Goal: Entertainment & Leisure: Consume media (video, audio)

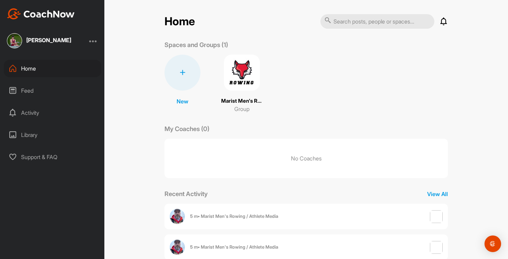
click at [35, 87] on div "Feed" at bounding box center [52, 90] width 97 height 17
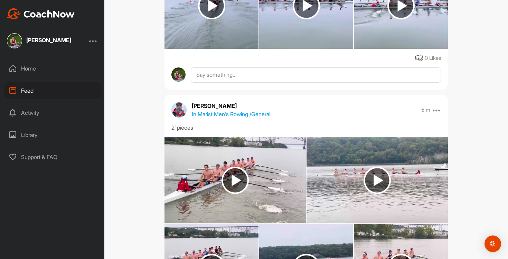
scroll to position [579, 0]
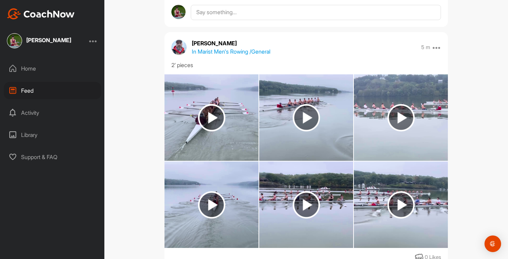
click at [219, 214] on img at bounding box center [211, 204] width 27 height 27
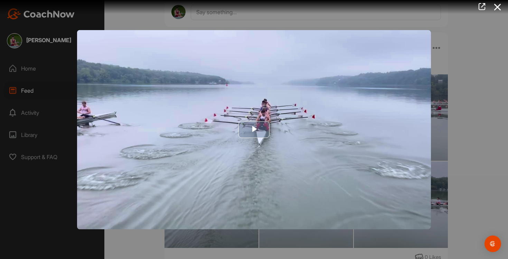
click at [247, 189] on img "Video Player" at bounding box center [254, 129] width 354 height 199
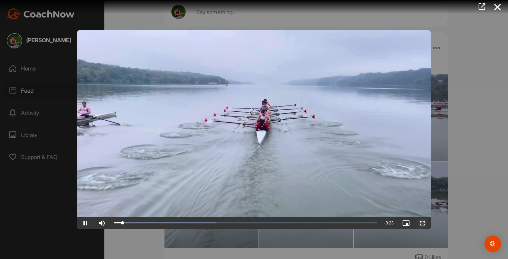
click at [422, 223] on span "Video Player" at bounding box center [422, 223] width 17 height 0
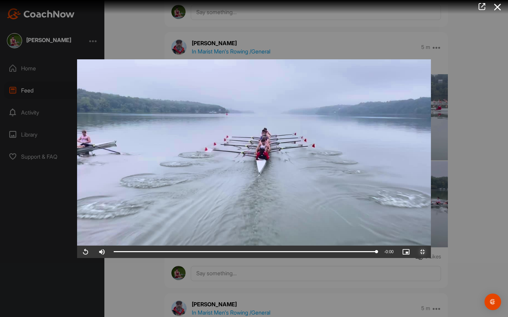
click at [431, 252] on span "Video Player" at bounding box center [422, 252] width 17 height 0
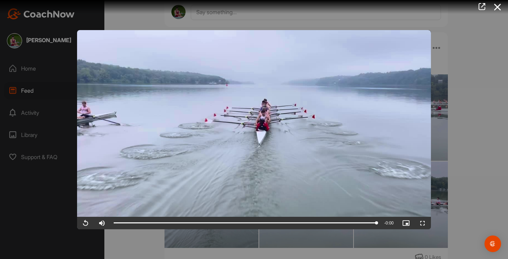
click at [450, 142] on div at bounding box center [254, 129] width 508 height 259
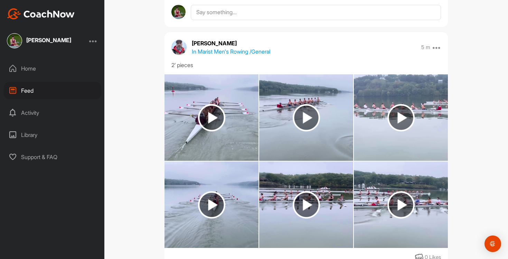
click at [303, 216] on img at bounding box center [306, 204] width 27 height 27
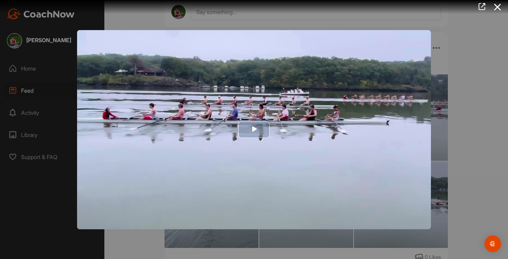
click at [280, 173] on img "Video Player" at bounding box center [254, 129] width 354 height 199
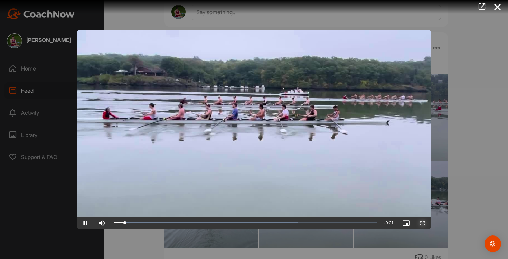
click at [421, 223] on span "Video Player" at bounding box center [422, 223] width 17 height 0
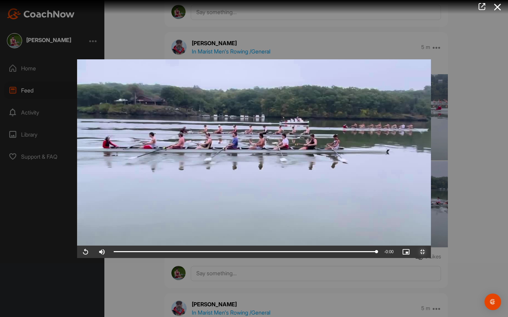
click at [431, 252] on span "Video Player" at bounding box center [422, 252] width 17 height 0
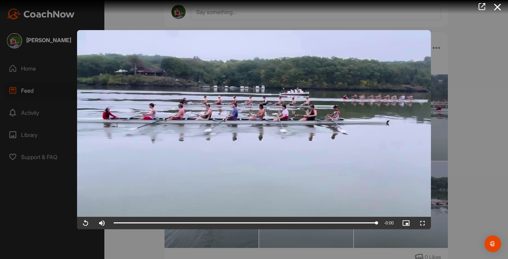
click at [488, 134] on div at bounding box center [254, 129] width 508 height 259
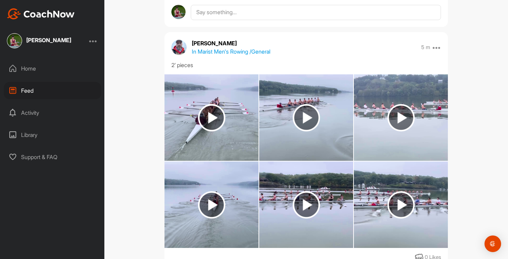
click at [435, 217] on img at bounding box center [401, 204] width 94 height 86
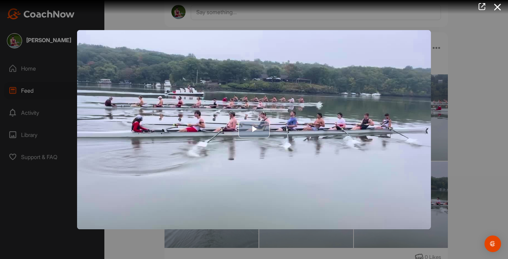
click at [284, 181] on img "Video Player" at bounding box center [254, 129] width 354 height 199
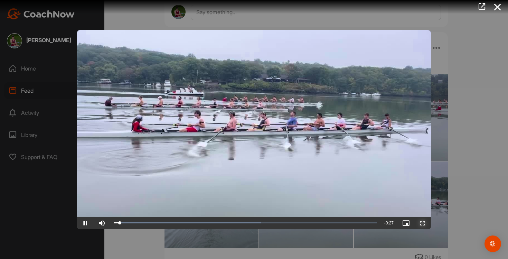
click at [417, 223] on span "Video Player" at bounding box center [422, 223] width 17 height 0
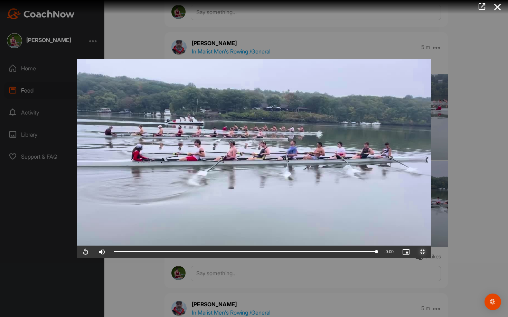
click at [431, 252] on span "Video Player" at bounding box center [422, 252] width 17 height 0
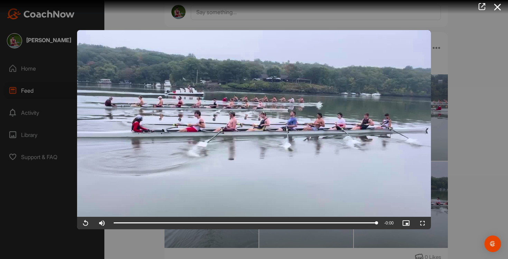
click at [491, 150] on div at bounding box center [254, 129] width 508 height 259
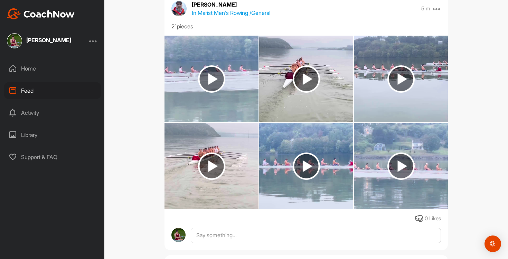
scroll to position [355, 0]
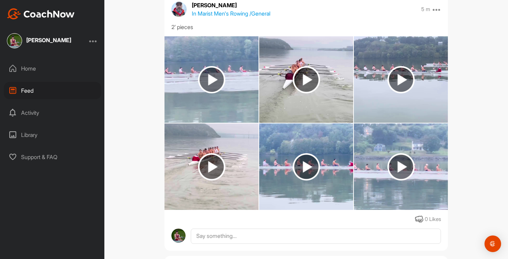
click at [389, 92] on img at bounding box center [400, 79] width 27 height 27
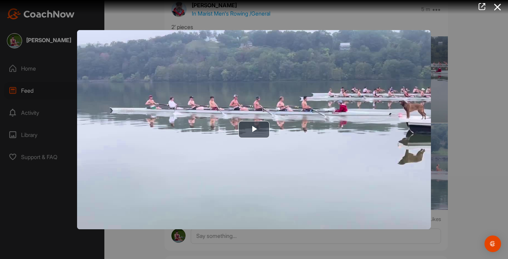
click at [464, 82] on div at bounding box center [254, 129] width 508 height 259
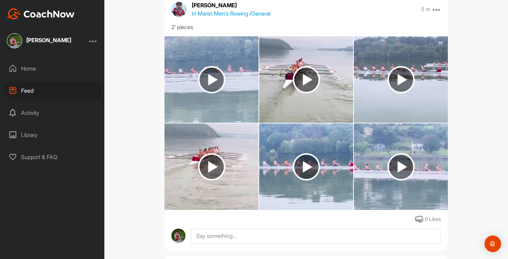
click at [194, 75] on img at bounding box center [211, 79] width 94 height 86
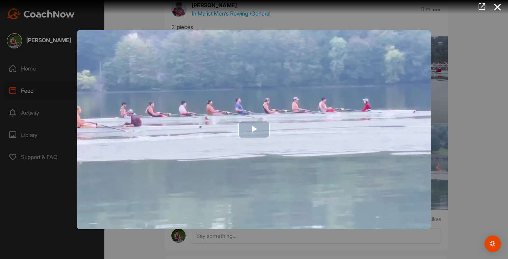
click at [230, 123] on img "Video Player" at bounding box center [254, 129] width 354 height 199
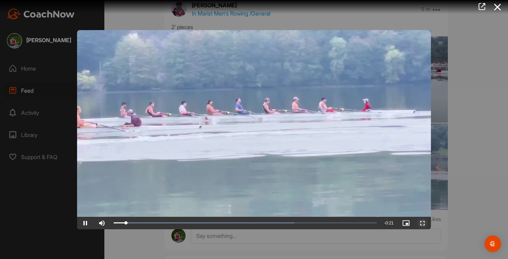
click at [422, 223] on span "Video Player" at bounding box center [422, 223] width 17 height 0
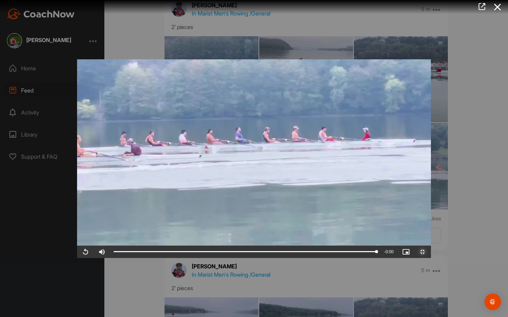
click at [431, 252] on span "Video Player" at bounding box center [422, 252] width 17 height 0
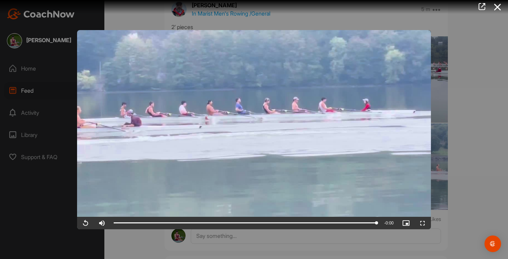
click at [469, 162] on div at bounding box center [254, 129] width 508 height 259
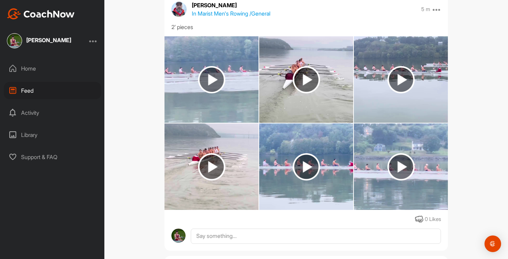
click at [400, 160] on img at bounding box center [400, 166] width 27 height 27
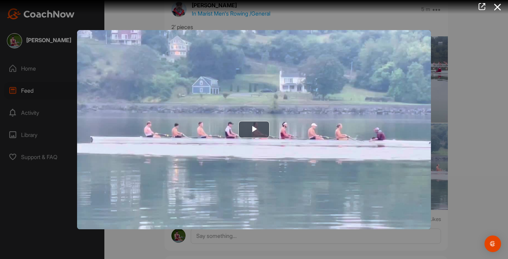
click at [444, 142] on div at bounding box center [254, 129] width 508 height 259
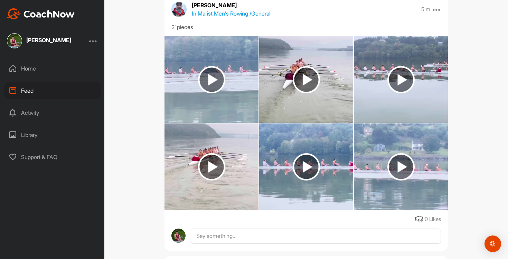
click at [326, 180] on img at bounding box center [306, 166] width 94 height 86
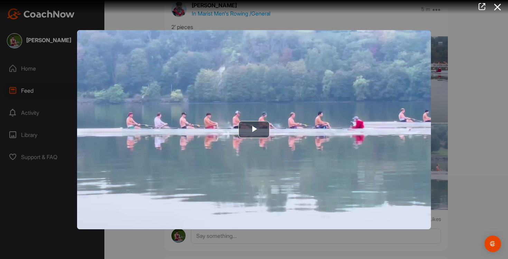
click at [478, 129] on div at bounding box center [254, 129] width 508 height 259
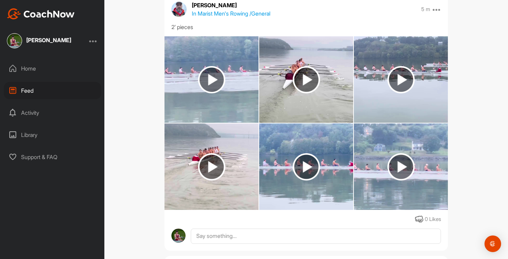
click at [310, 94] on img at bounding box center [306, 79] width 94 height 86
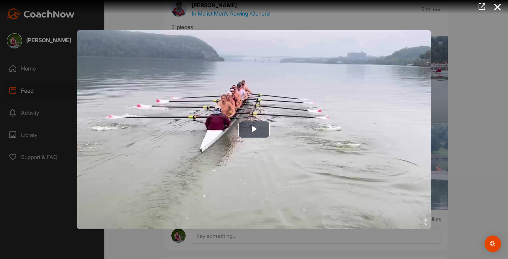
click at [492, 92] on div at bounding box center [254, 129] width 508 height 259
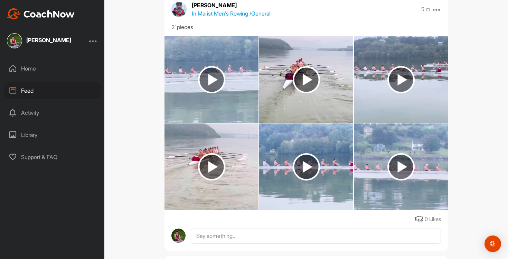
click at [217, 94] on img at bounding box center [211, 79] width 94 height 86
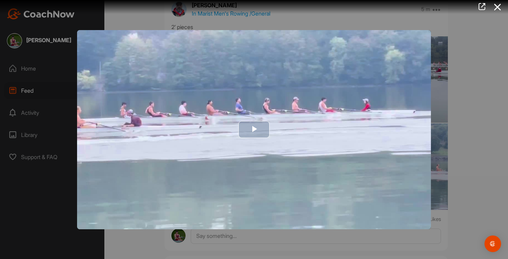
click at [326, 130] on img "Video Player" at bounding box center [254, 129] width 354 height 199
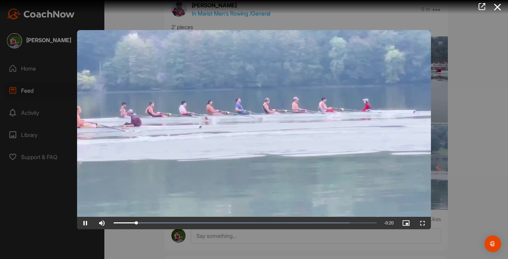
click at [445, 137] on div at bounding box center [254, 129] width 508 height 259
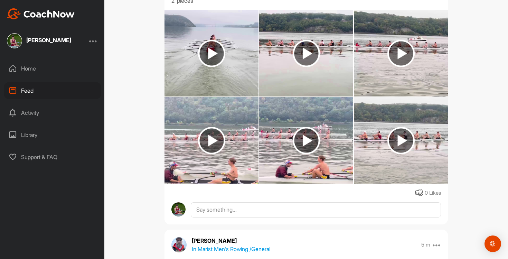
scroll to position [97, 0]
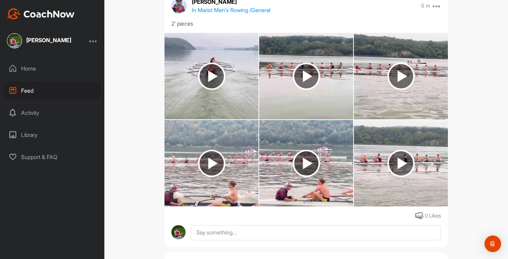
click at [227, 172] on img at bounding box center [211, 163] width 94 height 86
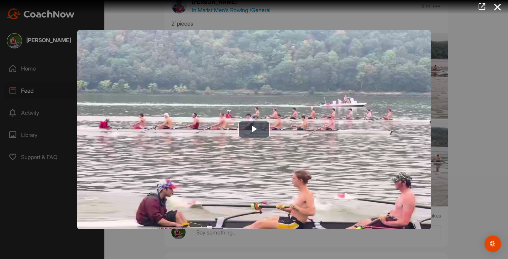
click at [227, 172] on img "Video Player" at bounding box center [254, 129] width 354 height 199
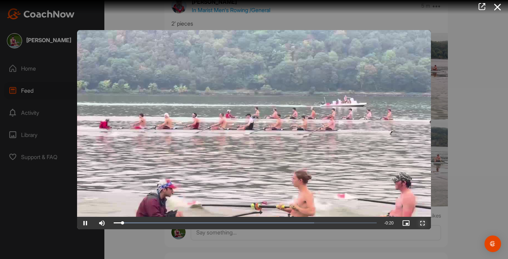
click at [425, 223] on span "Video Player" at bounding box center [422, 223] width 17 height 0
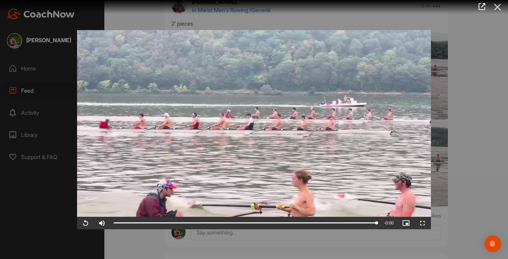
click at [504, 13] on icon at bounding box center [497, 7] width 16 height 13
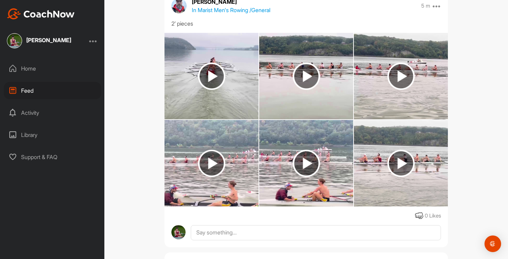
click at [201, 54] on img at bounding box center [211, 76] width 94 height 86
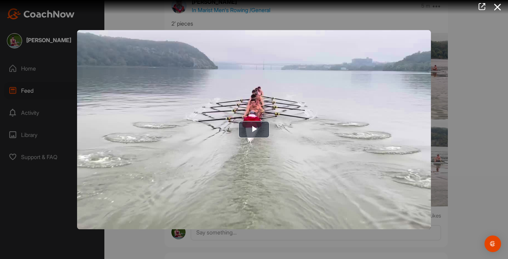
click at [476, 86] on div at bounding box center [254, 129] width 508 height 259
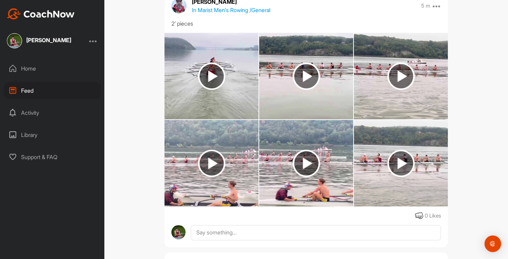
click at [293, 81] on img at bounding box center [306, 76] width 27 height 27
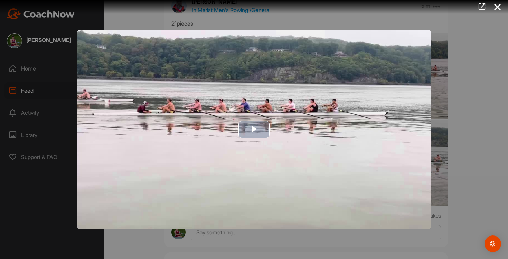
click at [292, 152] on img "Video Player" at bounding box center [254, 129] width 354 height 199
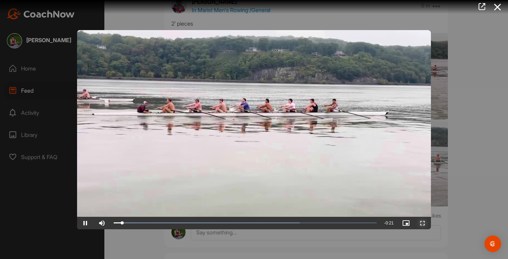
click at [424, 223] on span "Video Player" at bounding box center [422, 223] width 17 height 0
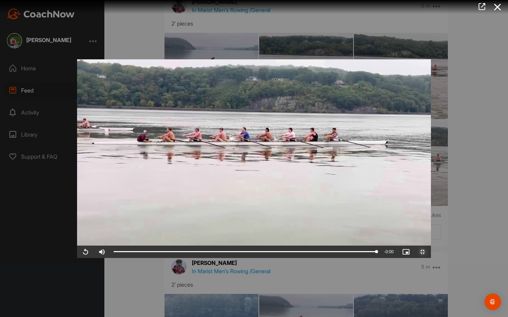
click at [431, 252] on span "Video Player" at bounding box center [422, 252] width 17 height 0
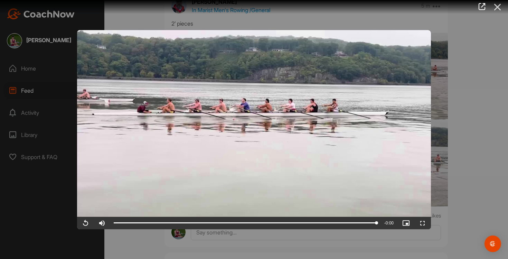
click at [500, 7] on icon at bounding box center [497, 7] width 16 height 13
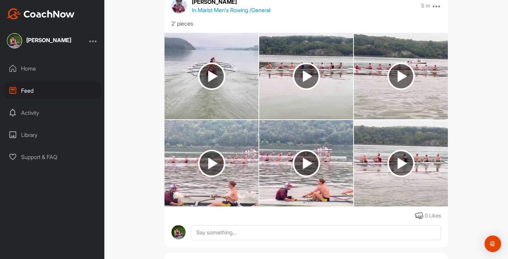
click at [431, 58] on img at bounding box center [401, 76] width 94 height 86
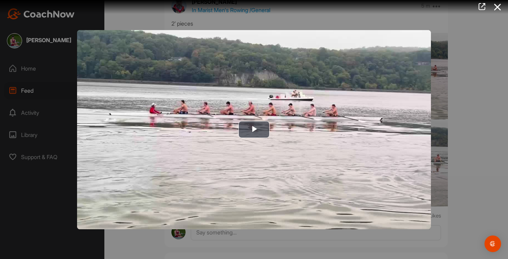
click at [478, 109] on div at bounding box center [254, 129] width 508 height 259
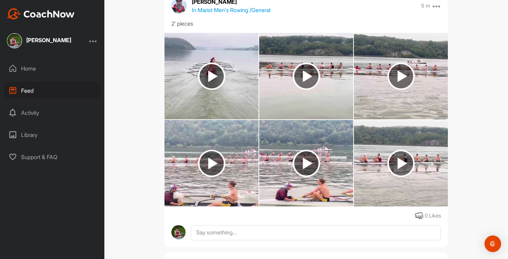
click at [240, 176] on img at bounding box center [211, 163] width 94 height 86
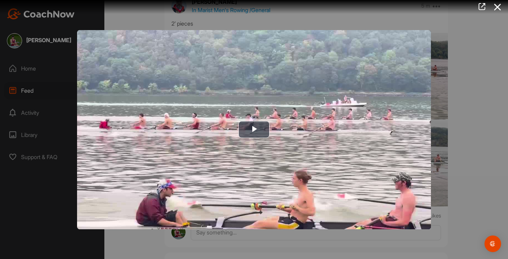
click at [240, 176] on img "Video Player" at bounding box center [254, 129] width 354 height 199
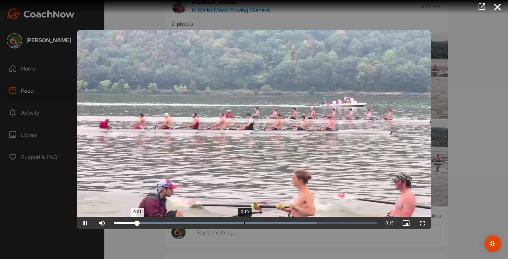
click at [244, 223] on div "Loaded : 77.43% 0:10 0:01" at bounding box center [245, 223] width 263 height 2
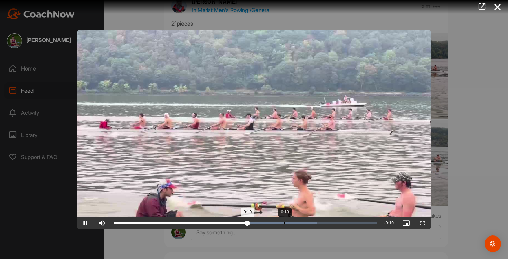
click at [286, 223] on div "Loaded : 77.43% 0:13 0:10" at bounding box center [245, 223] width 263 height 2
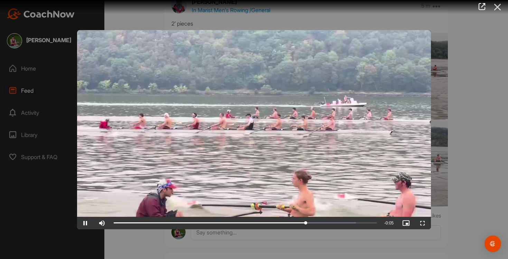
click at [496, 11] on icon at bounding box center [497, 7] width 16 height 13
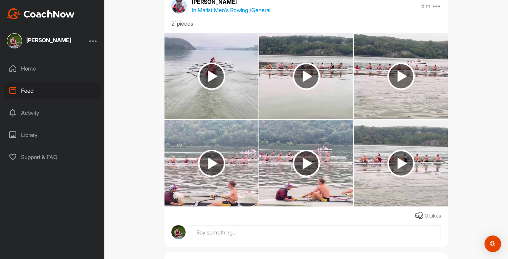
click at [408, 160] on img at bounding box center [400, 163] width 27 height 27
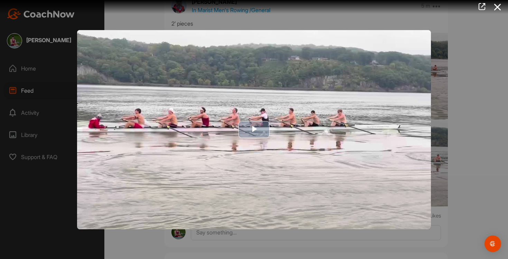
click at [398, 161] on img "Video Player" at bounding box center [254, 129] width 354 height 199
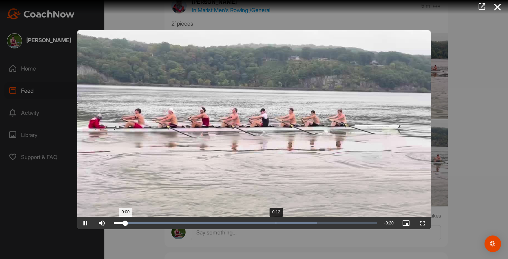
click at [276, 222] on div "0:12" at bounding box center [276, 223] width 0 height 2
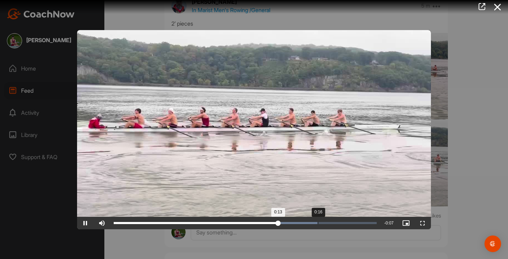
click at [322, 222] on div "Loaded : 77.41% 0:16 0:13" at bounding box center [245, 223] width 263 height 2
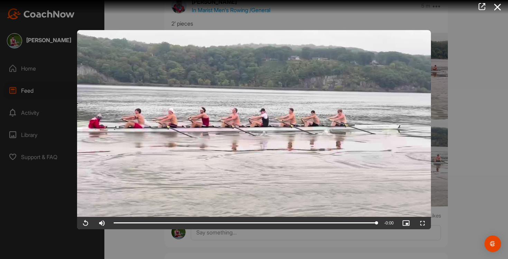
click at [456, 187] on div at bounding box center [254, 129] width 508 height 259
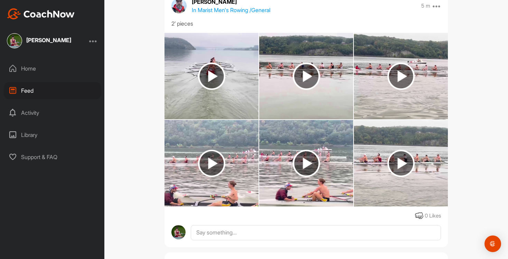
click at [327, 175] on img at bounding box center [306, 163] width 94 height 86
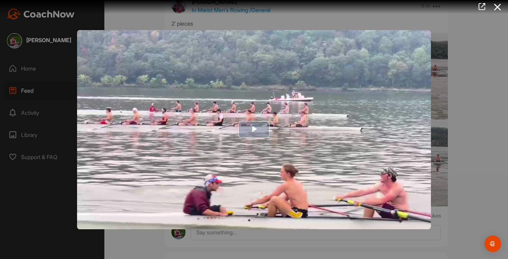
click at [390, 163] on img "Video Player" at bounding box center [254, 129] width 354 height 199
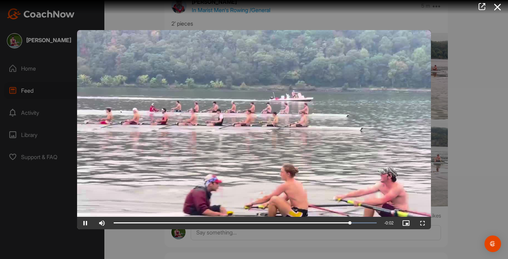
click at [460, 132] on div at bounding box center [254, 129] width 508 height 259
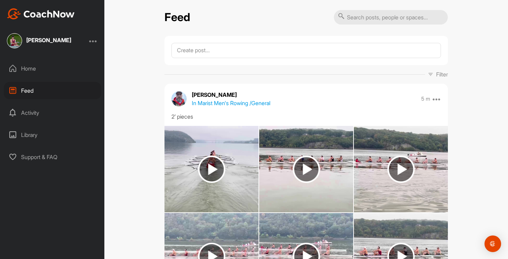
scroll to position [0, 0]
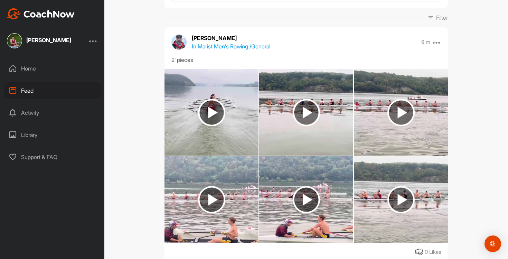
scroll to position [104, 0]
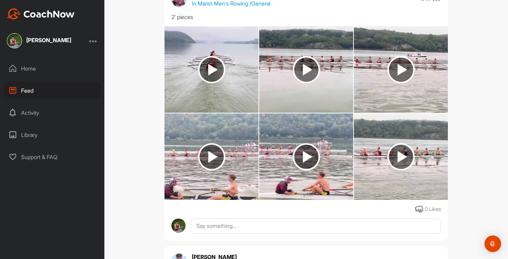
click at [298, 76] on img at bounding box center [306, 69] width 27 height 27
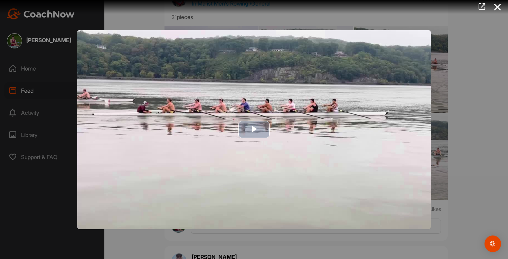
click at [287, 112] on img "Video Player" at bounding box center [254, 129] width 354 height 199
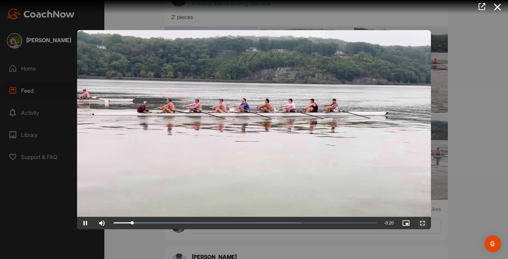
click at [421, 223] on span "Video Player" at bounding box center [422, 223] width 17 height 0
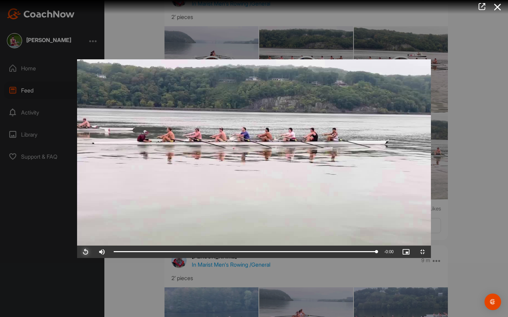
click at [77, 252] on span "Video Player" at bounding box center [85, 252] width 17 height 0
click at [431, 253] on video "Video Player" at bounding box center [254, 158] width 354 height 199
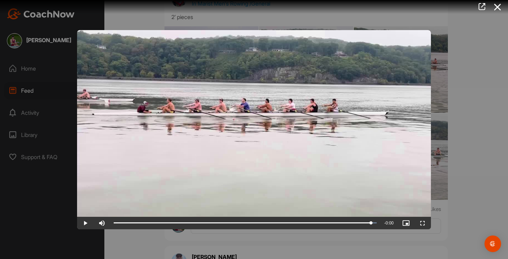
click at [481, 195] on div at bounding box center [254, 129] width 508 height 259
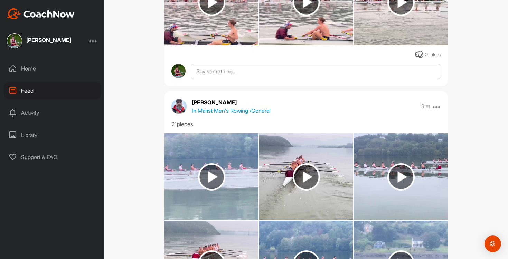
scroll to position [327, 0]
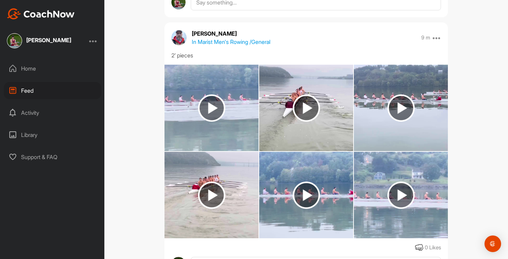
click at [212, 88] on img at bounding box center [211, 108] width 94 height 86
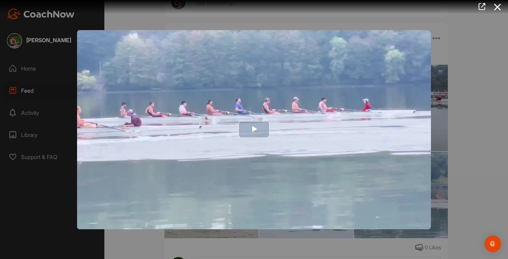
click at [228, 143] on img "Video Player" at bounding box center [254, 129] width 354 height 199
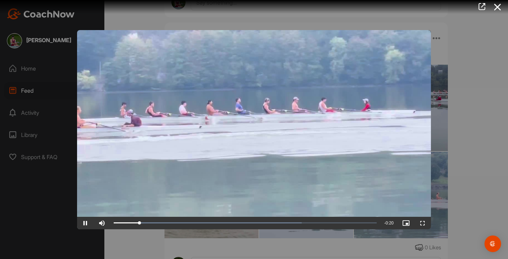
click at [469, 146] on div at bounding box center [254, 129] width 508 height 259
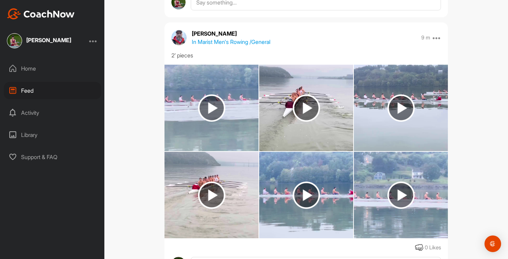
click at [406, 120] on img at bounding box center [400, 107] width 27 height 27
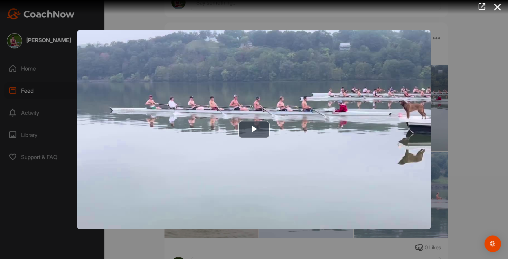
click at [474, 118] on div at bounding box center [254, 129] width 508 height 259
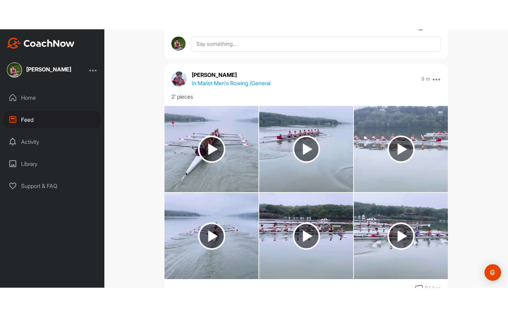
scroll to position [578, 0]
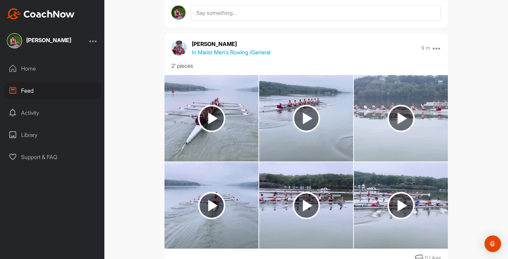
click at [211, 190] on img at bounding box center [211, 205] width 94 height 86
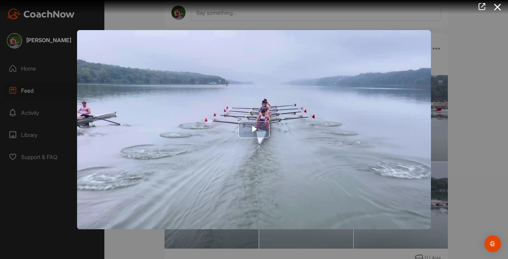
click at [241, 174] on img "Video Player" at bounding box center [254, 129] width 354 height 199
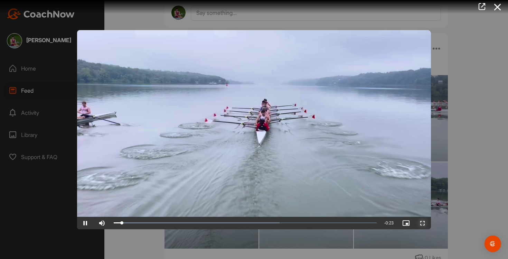
click at [421, 223] on span "Video Player" at bounding box center [422, 223] width 17 height 0
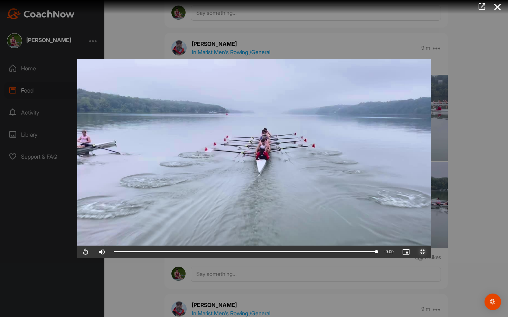
click at [431, 252] on span "Video Player" at bounding box center [422, 252] width 17 height 0
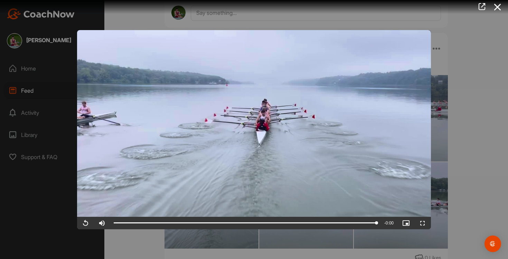
click at [500, 174] on div at bounding box center [254, 129] width 508 height 259
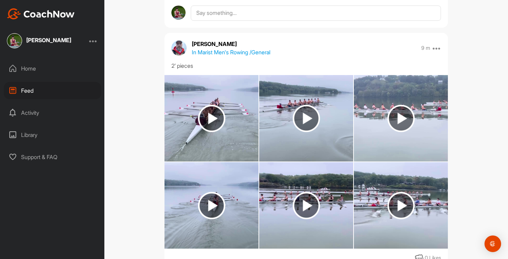
click at [298, 219] on img at bounding box center [306, 205] width 94 height 86
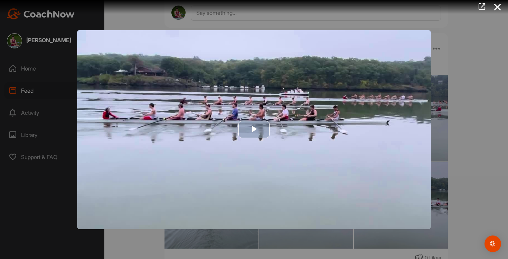
click at [301, 180] on img "Video Player" at bounding box center [254, 129] width 354 height 199
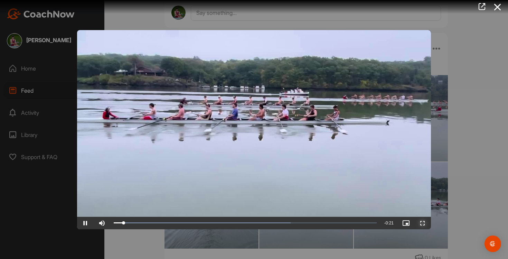
click at [414, 223] on span "Video Player" at bounding box center [422, 223] width 17 height 0
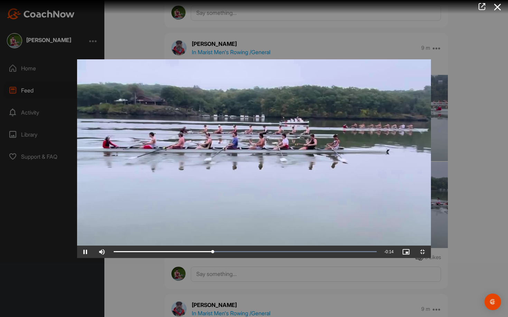
click at [431, 196] on video "Video Player" at bounding box center [254, 158] width 354 height 199
